Goal: Task Accomplishment & Management: Manage account settings

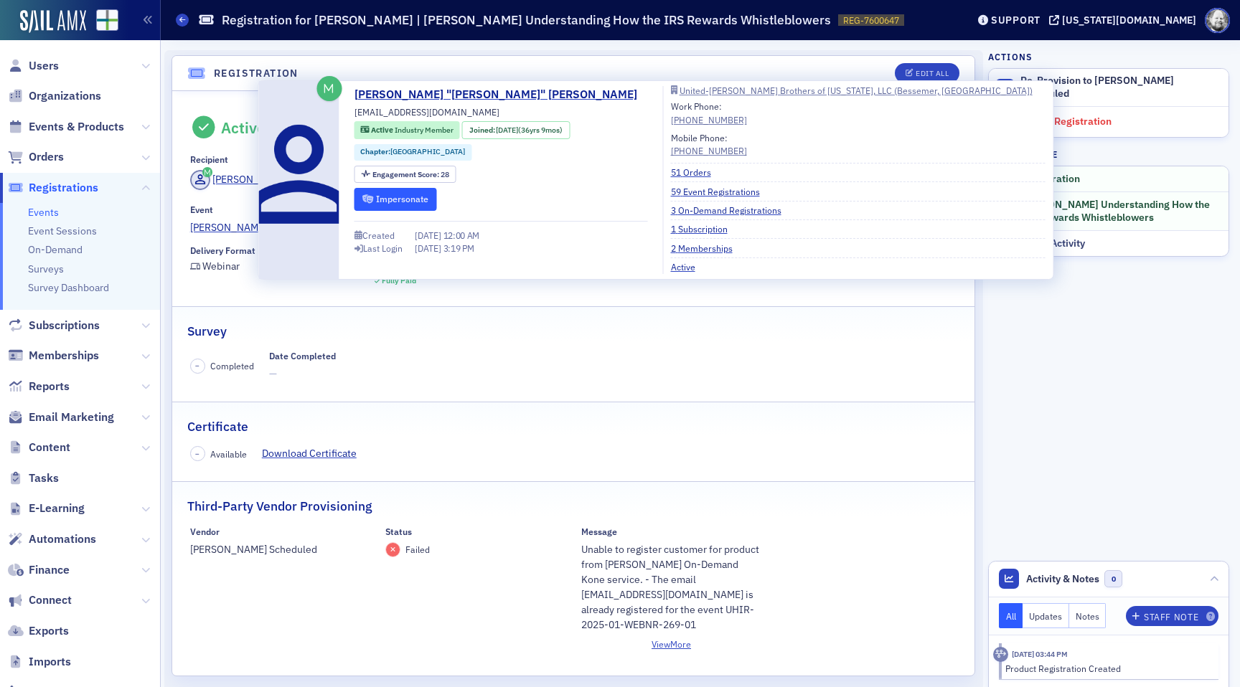
click at [387, 199] on button "Impersonate" at bounding box center [395, 199] width 83 height 22
click at [554, 335] on div "Survey" at bounding box center [573, 324] width 772 height 34
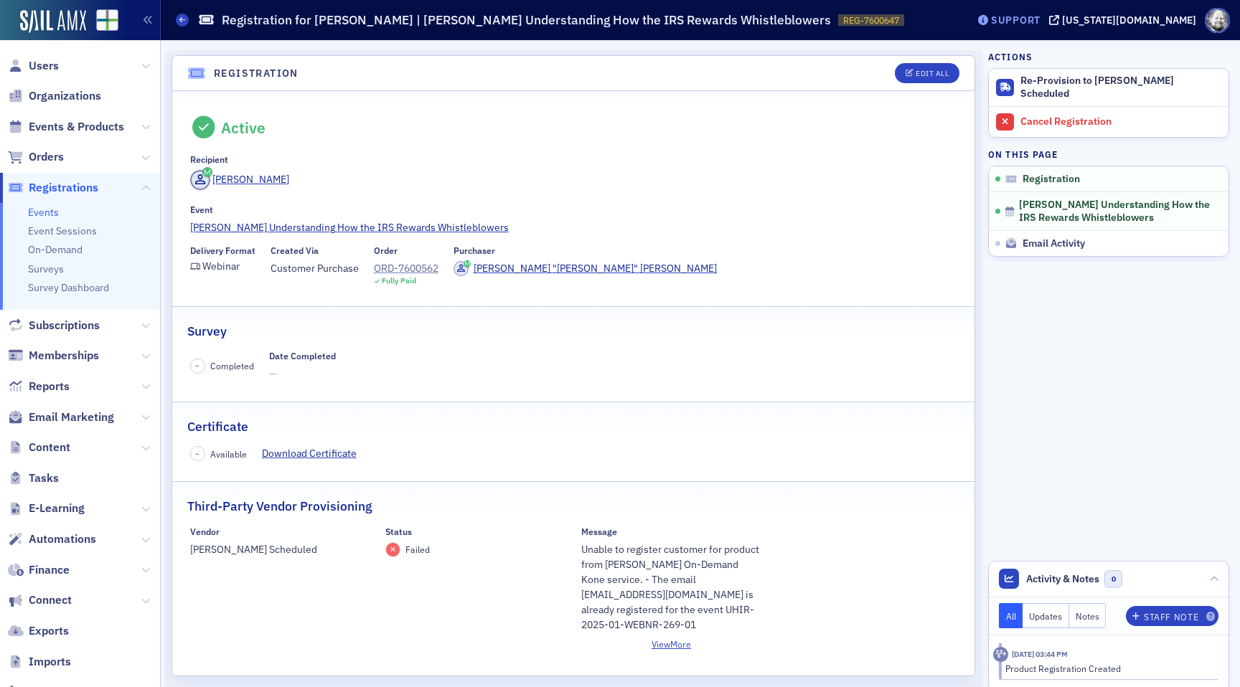
click at [1040, 16] on div "Support" at bounding box center [1016, 20] width 50 height 13
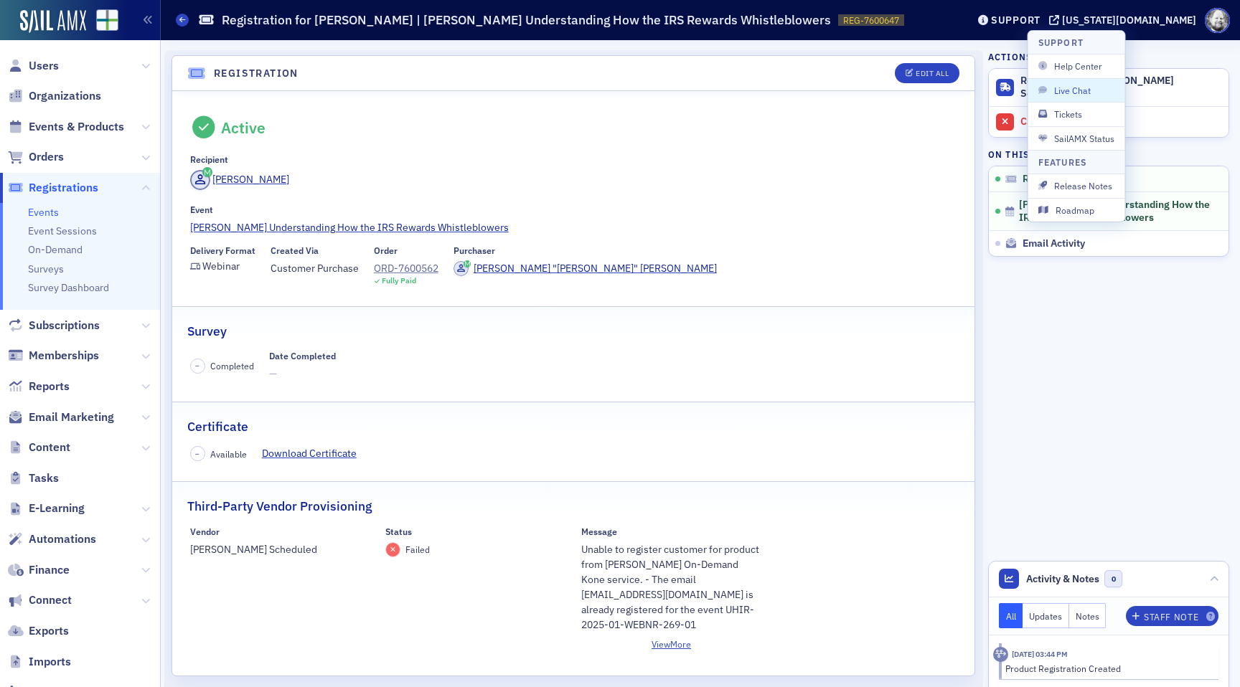
click at [933, 28] on div "Events Registration for Jeff Gibbs | Surgent's Understanding How the IRS Reward…" at bounding box center [560, 19] width 769 height 27
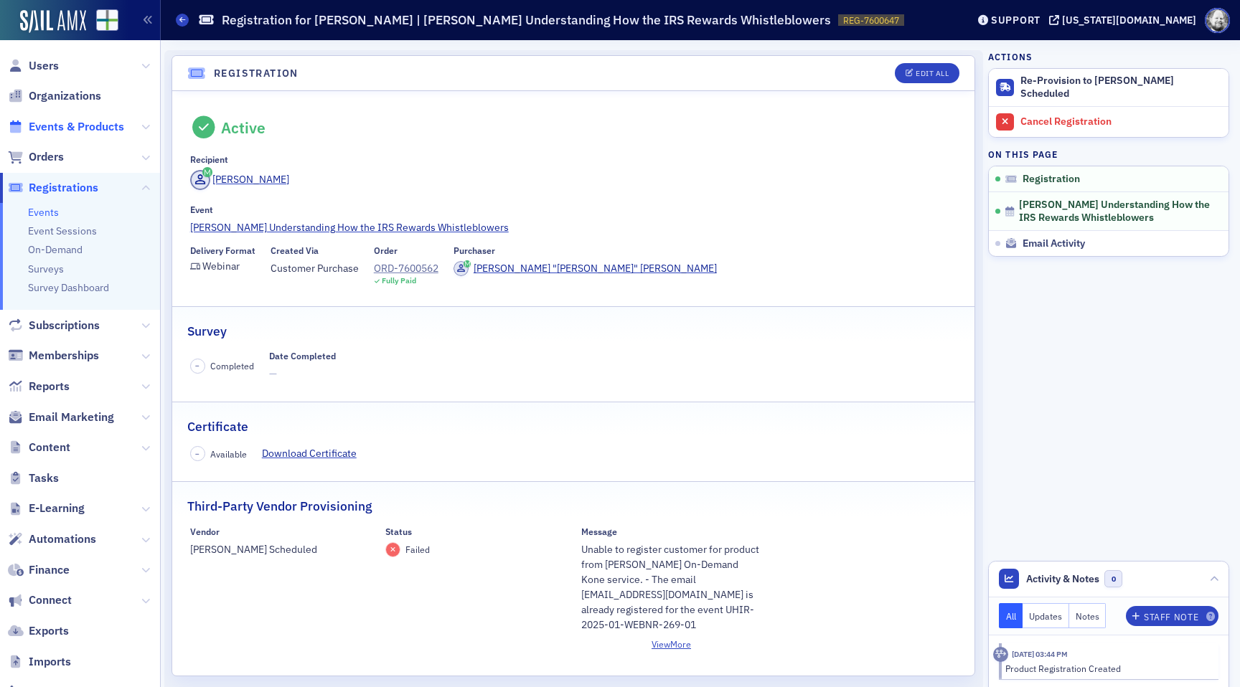
click at [81, 128] on span "Events & Products" at bounding box center [76, 127] width 95 height 16
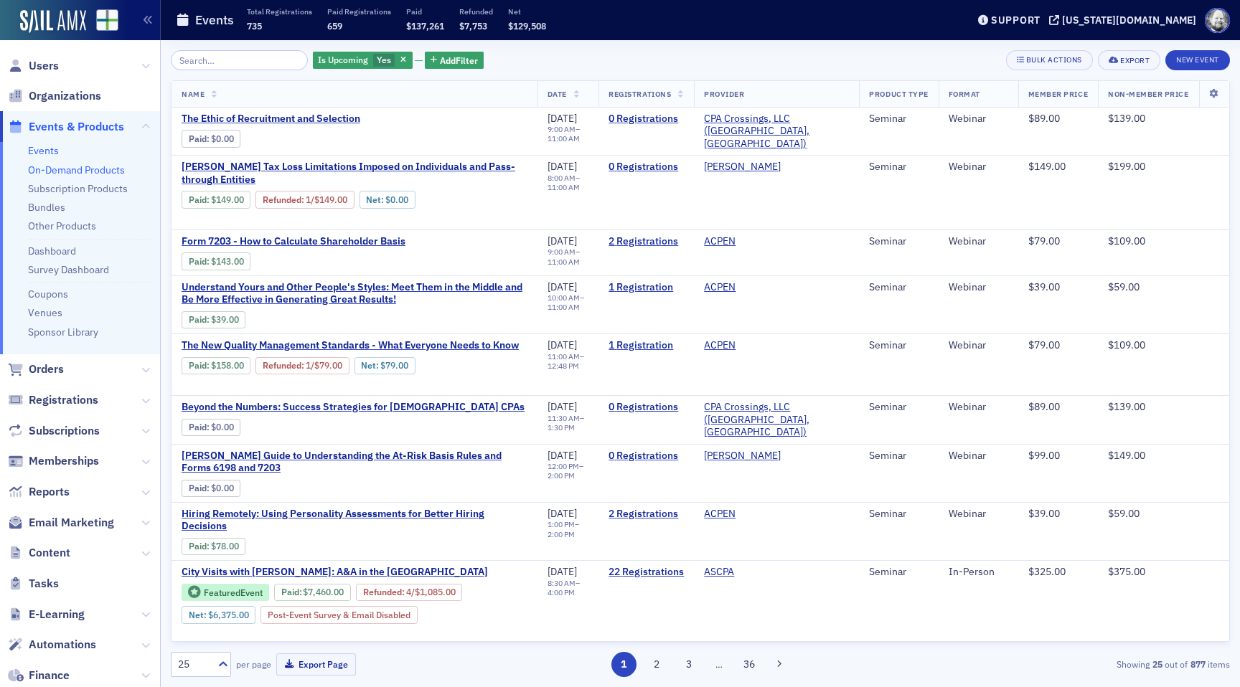
click at [86, 168] on link "On-Demand Products" at bounding box center [76, 170] width 97 height 13
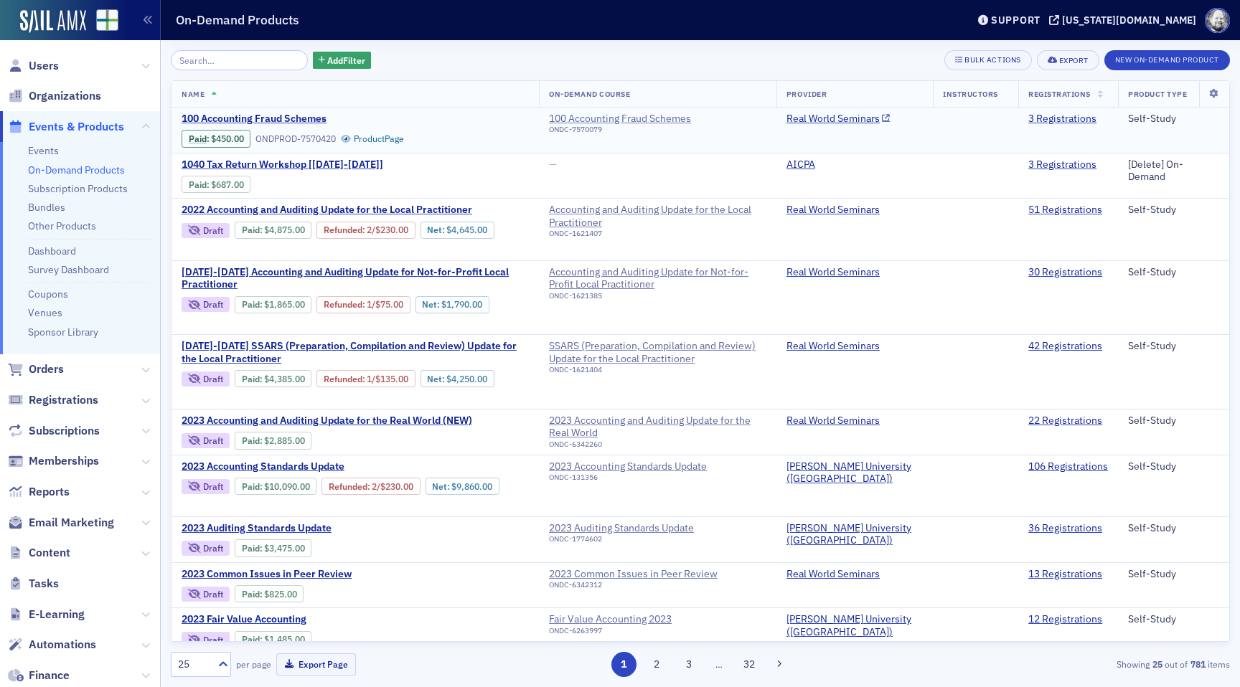
click at [312, 108] on td "100 Accounting Fraud Schemes Paid : $450.00 ONDPROD-7570420 Product Page" at bounding box center [354, 130] width 367 height 45
click at [311, 113] on span "100 Accounting Fraud Schemes" at bounding box center [302, 119] width 241 height 13
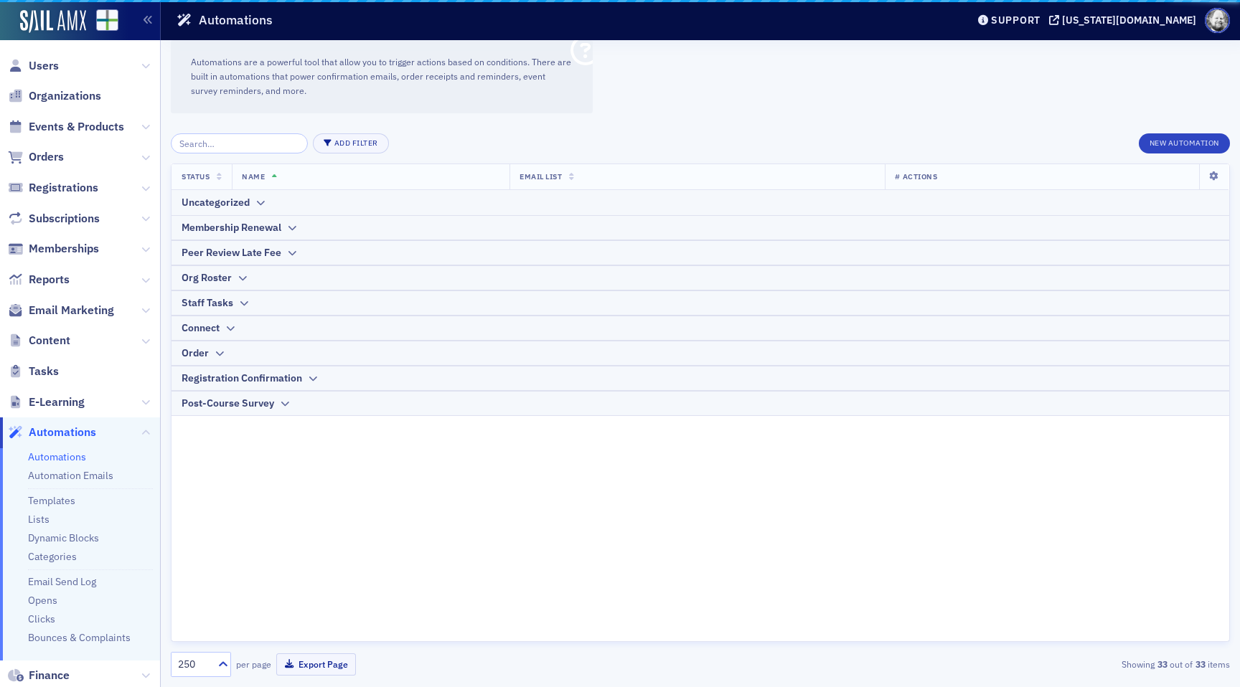
scroll to position [64, 0]
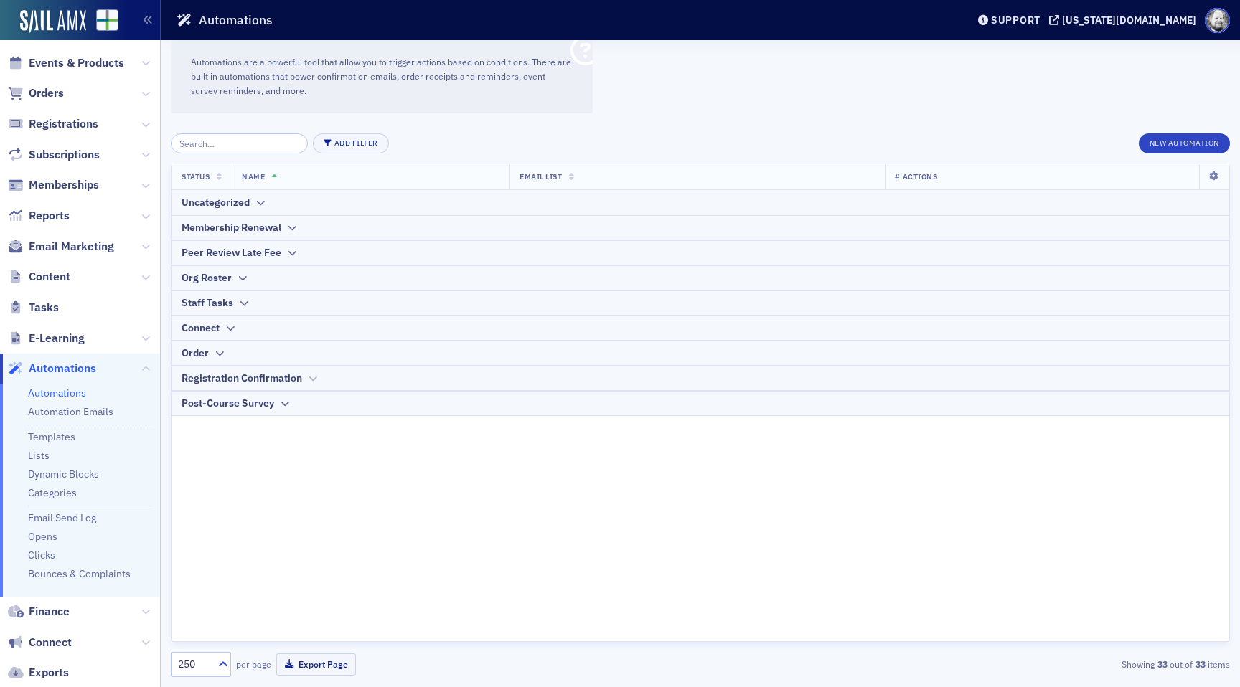
click at [244, 375] on div "Registration Confirmation" at bounding box center [242, 378] width 121 height 15
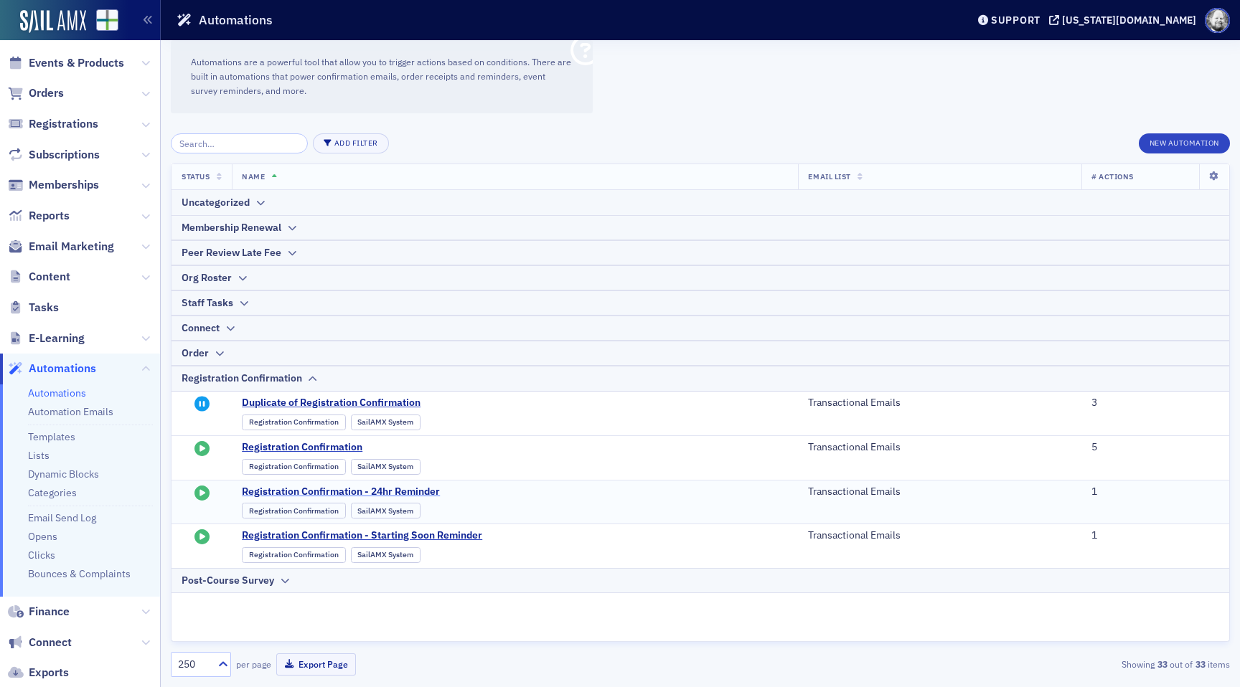
click at [308, 493] on span "Registration Confirmation - 24hr Reminder" at bounding box center [382, 492] width 281 height 13
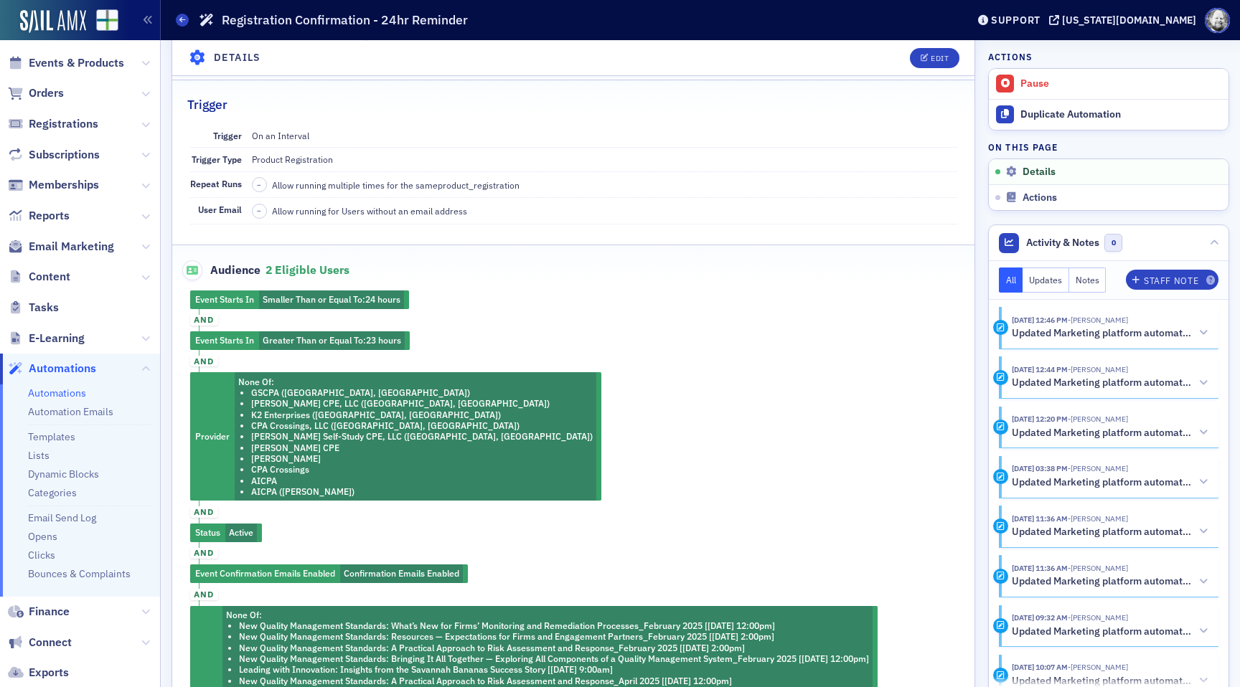
scroll to position [174, 0]
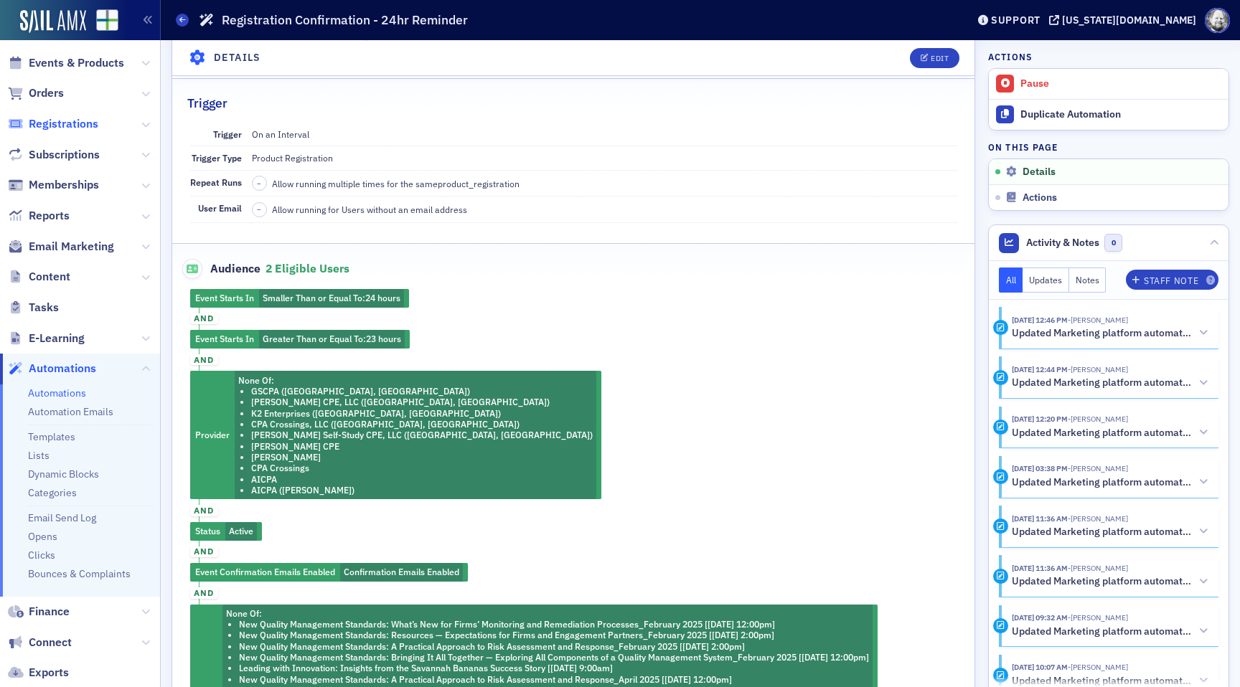
click at [63, 123] on span "Registrations" at bounding box center [64, 124] width 70 height 16
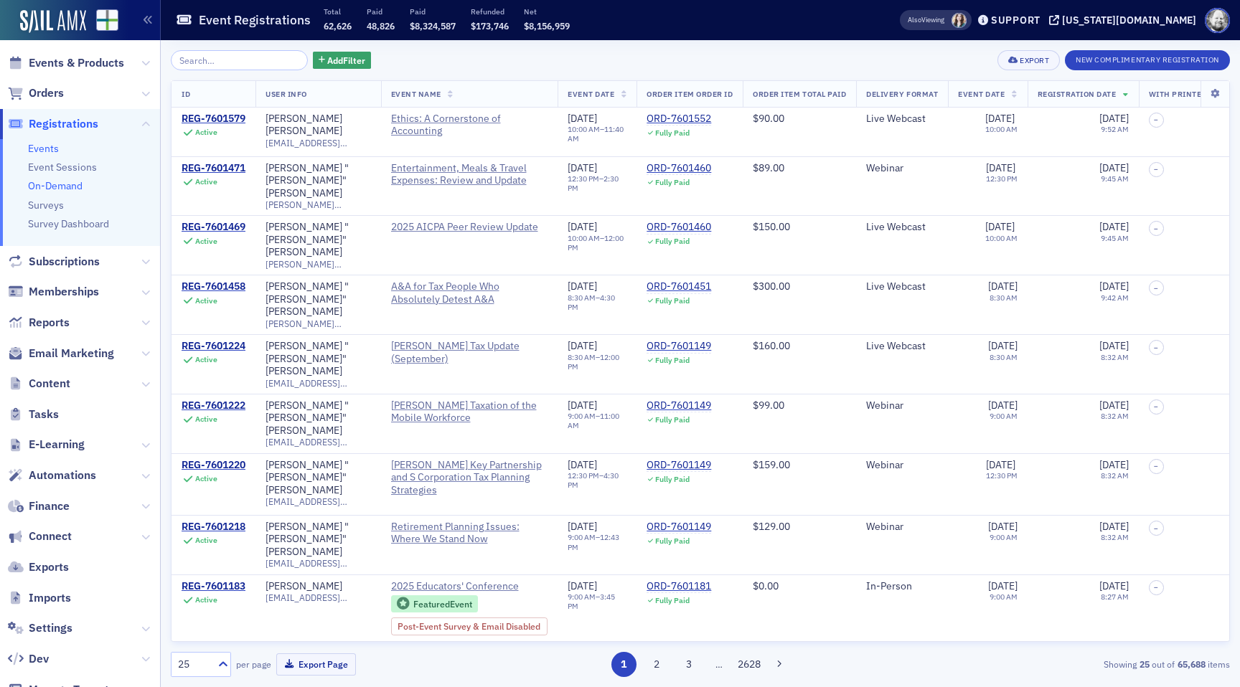
click at [65, 188] on link "On-Demand" at bounding box center [55, 185] width 55 height 13
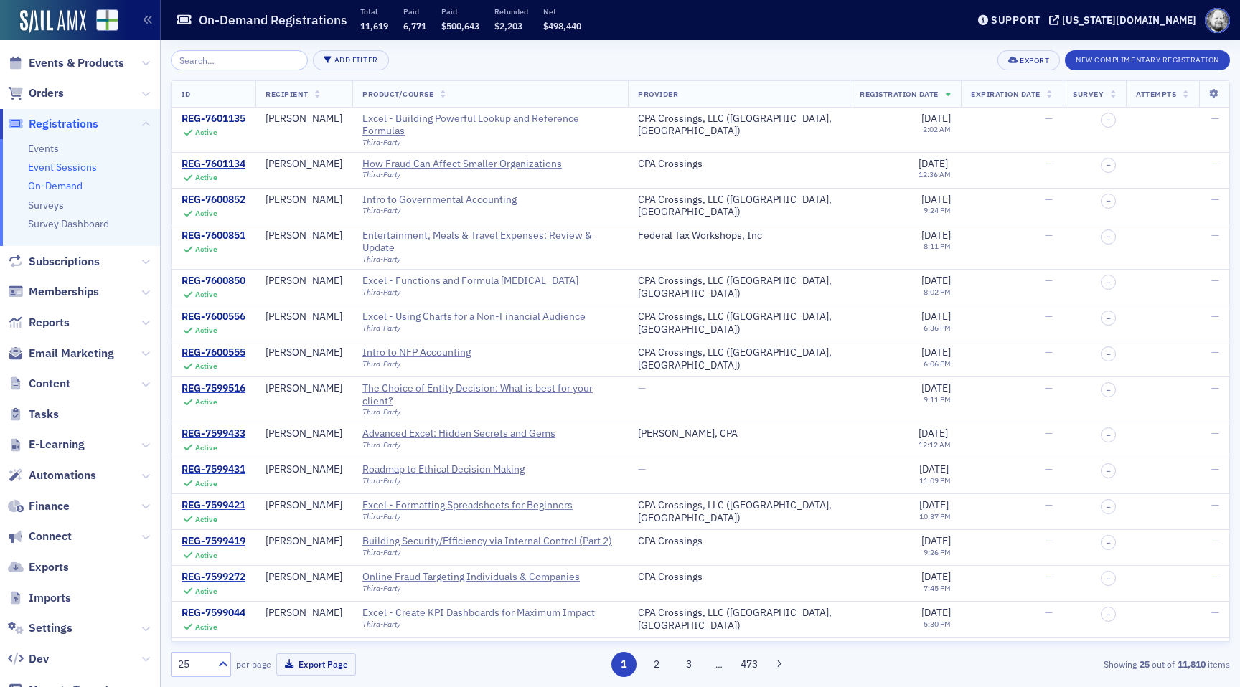
click at [60, 165] on link "Event Sessions" at bounding box center [62, 167] width 69 height 13
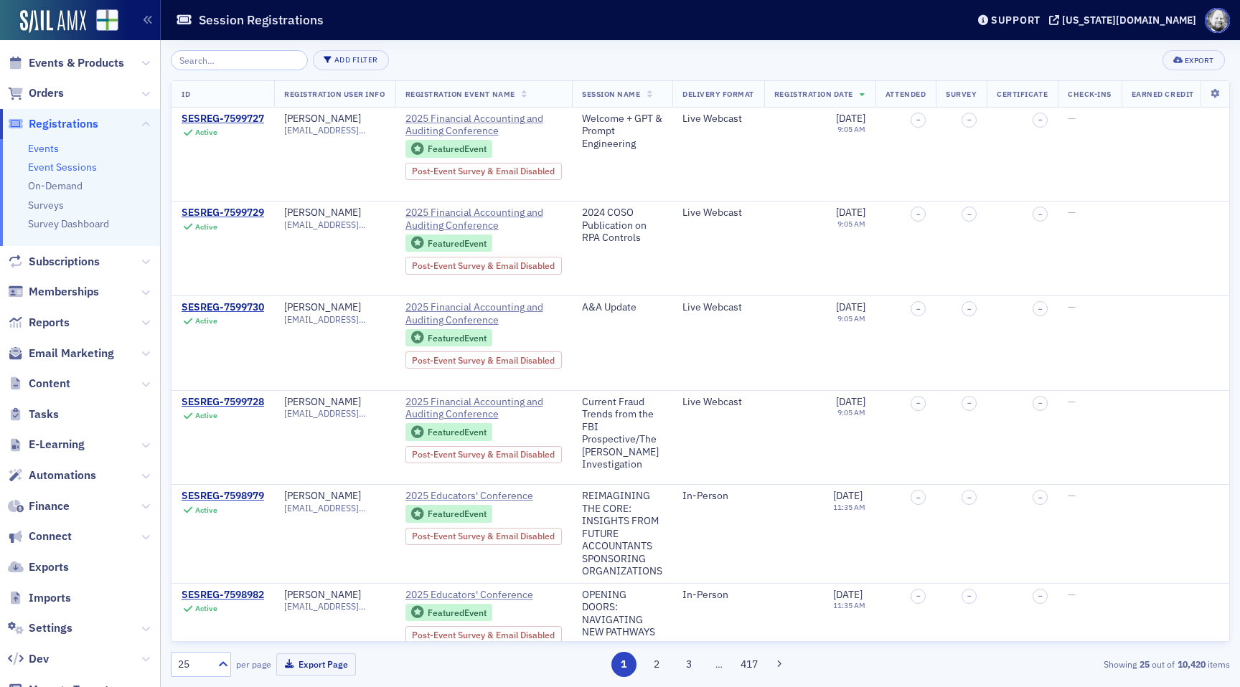
click at [44, 153] on link "Events" at bounding box center [43, 148] width 31 height 13
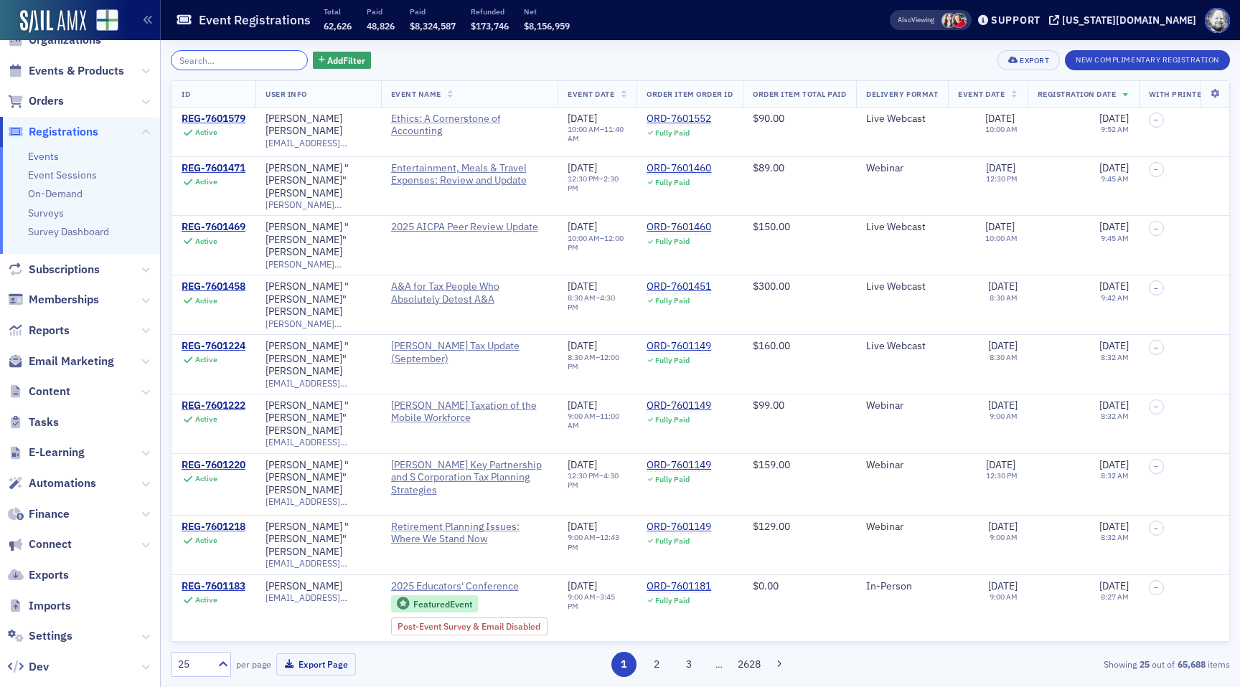
scroll to position [40, 0]
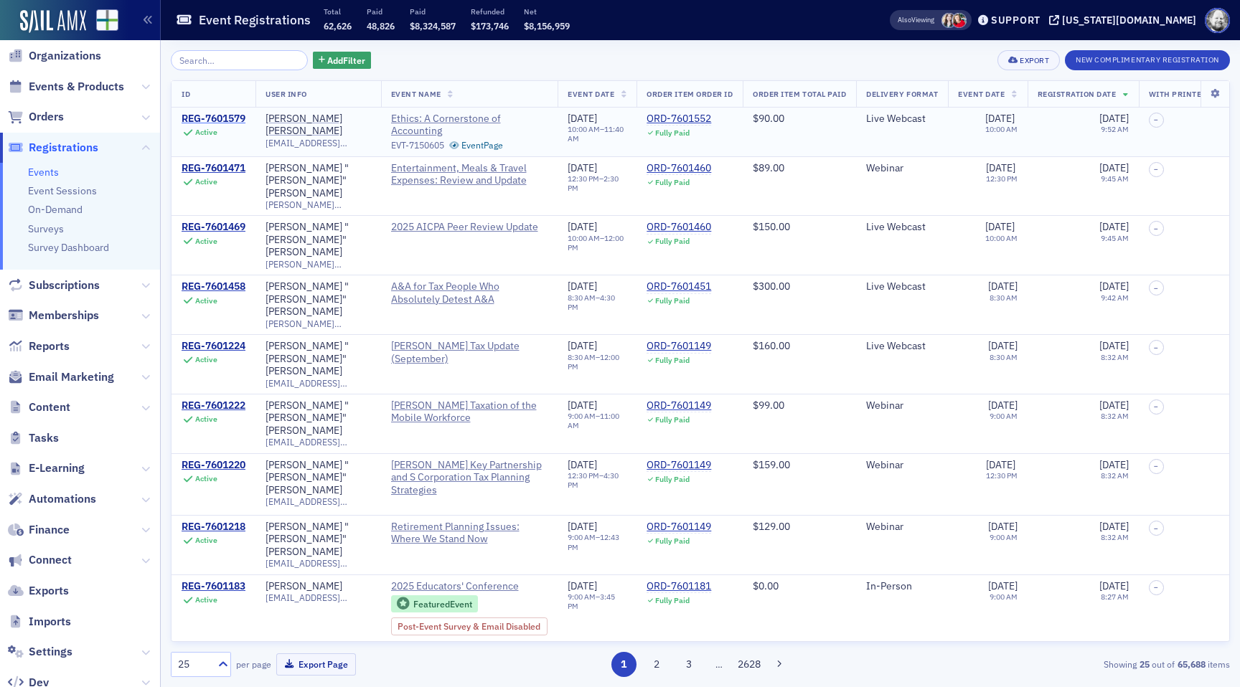
click at [214, 118] on div "REG-7601579" at bounding box center [214, 119] width 64 height 13
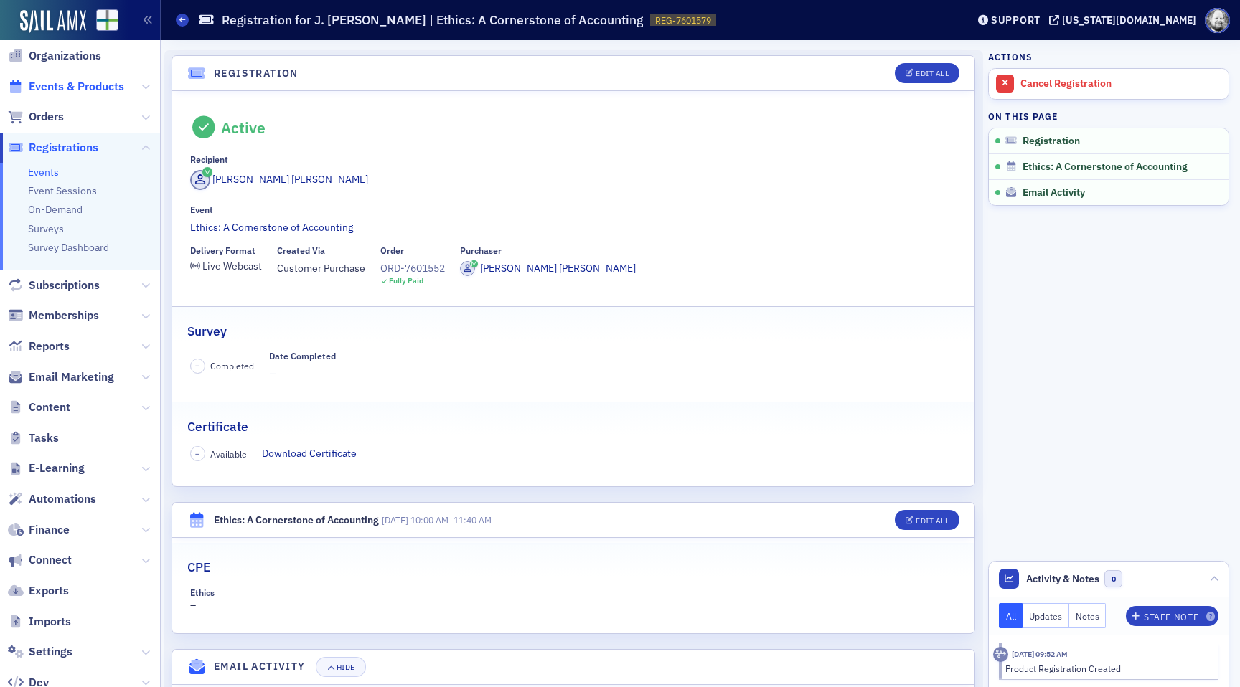
click at [72, 81] on span "Events & Products" at bounding box center [76, 87] width 95 height 16
